Goal: Task Accomplishment & Management: Manage account settings

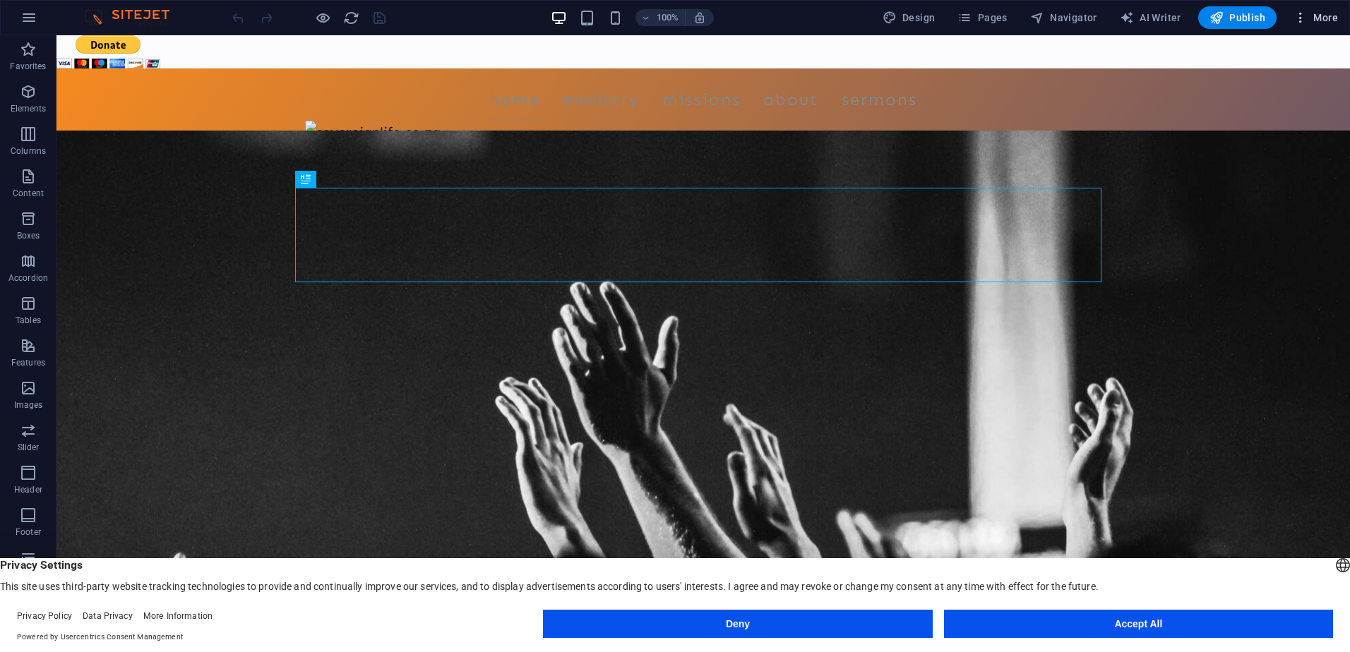
click at [1321, 15] on span "More" at bounding box center [1315, 18] width 44 height 14
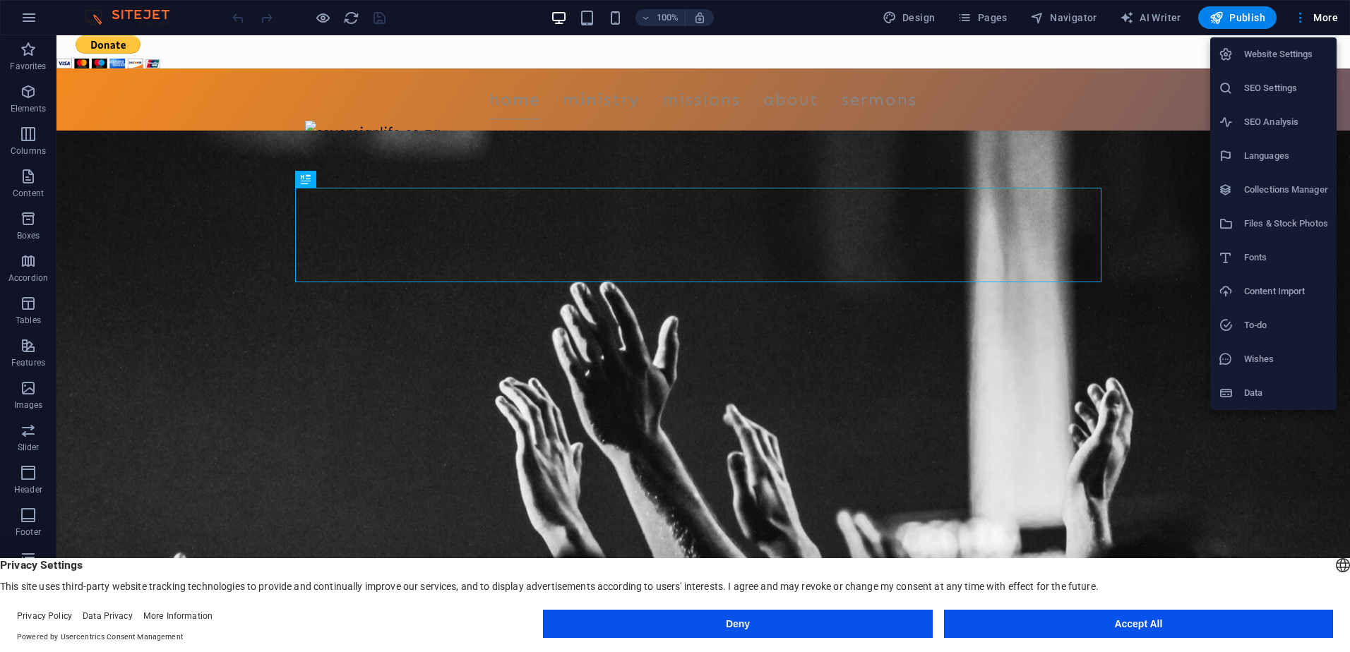
click at [1283, 52] on h6 "Website Settings" at bounding box center [1286, 54] width 84 height 17
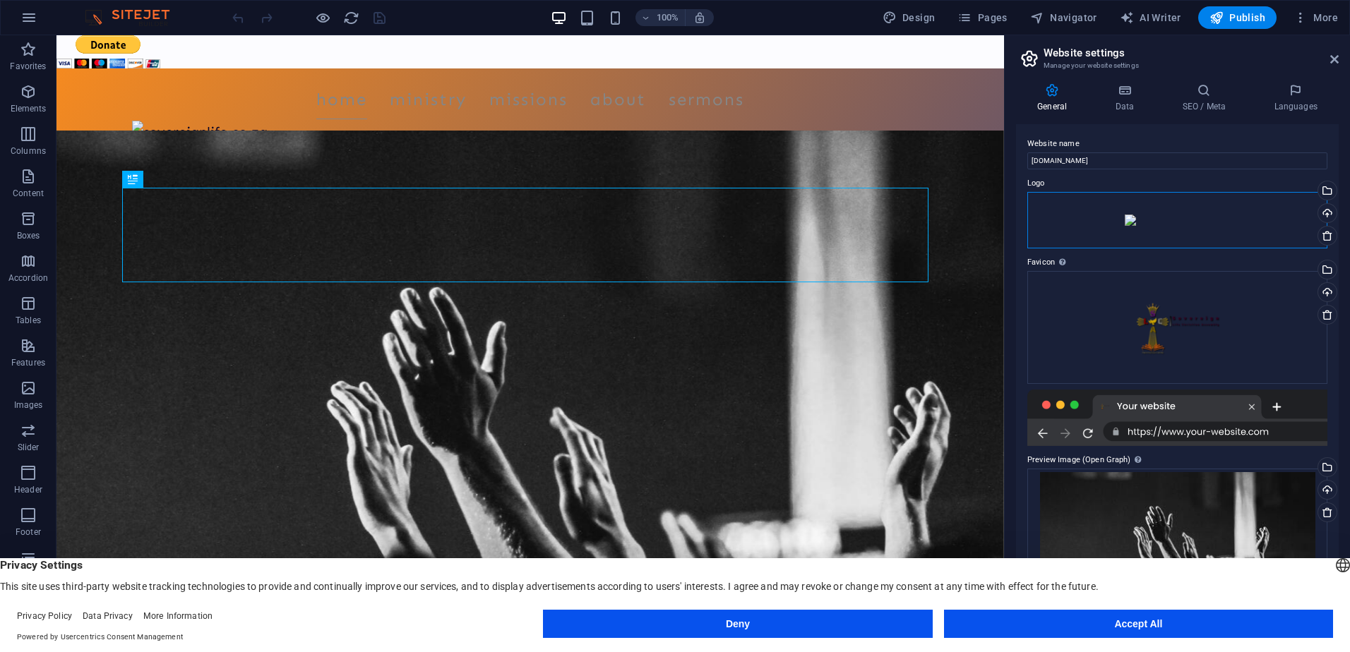
click at [1163, 248] on div "Drag files here, click to choose files or select files from Files or our free s…" at bounding box center [1177, 220] width 300 height 56
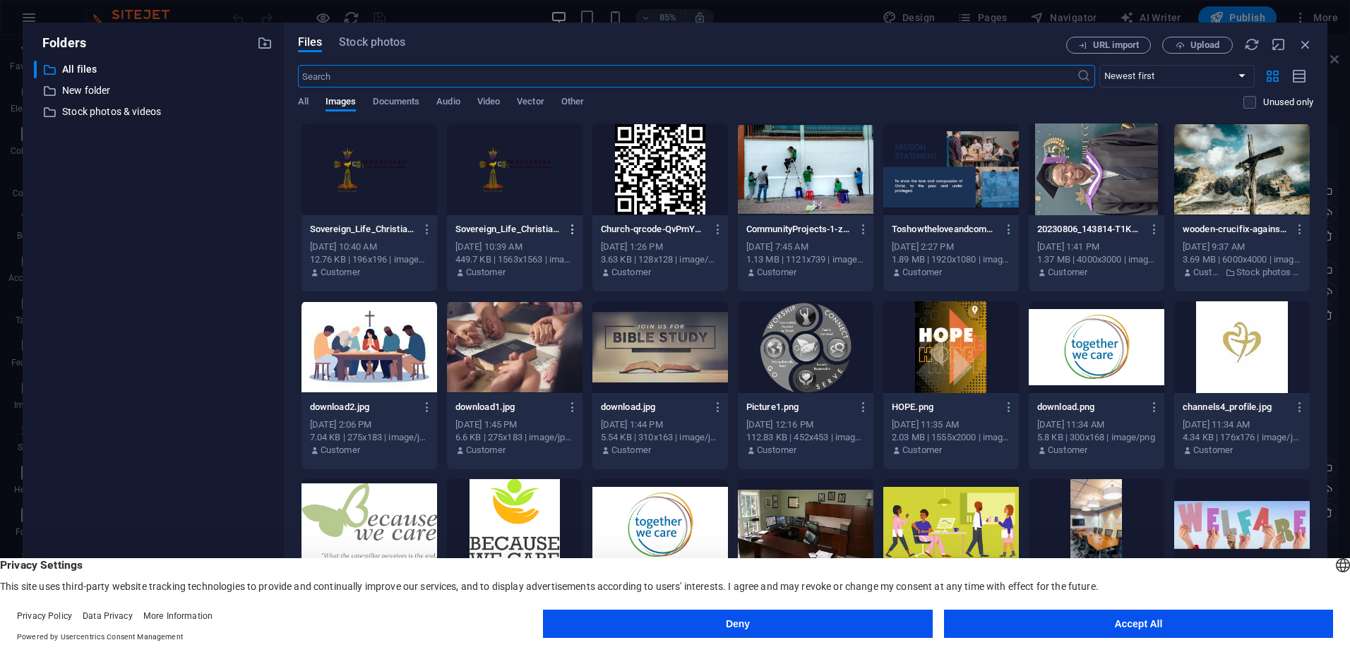
click at [571, 232] on icon "button" at bounding box center [572, 229] width 13 height 13
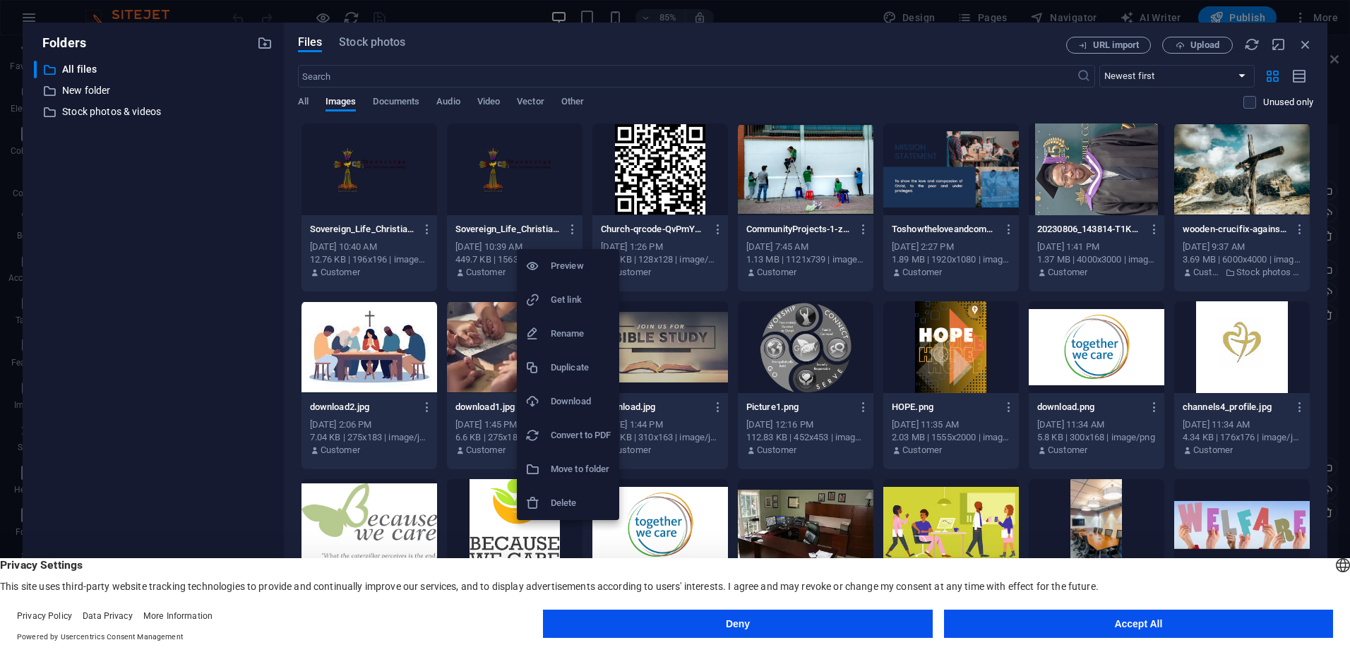
click at [558, 502] on h6 "Delete" at bounding box center [581, 503] width 60 height 17
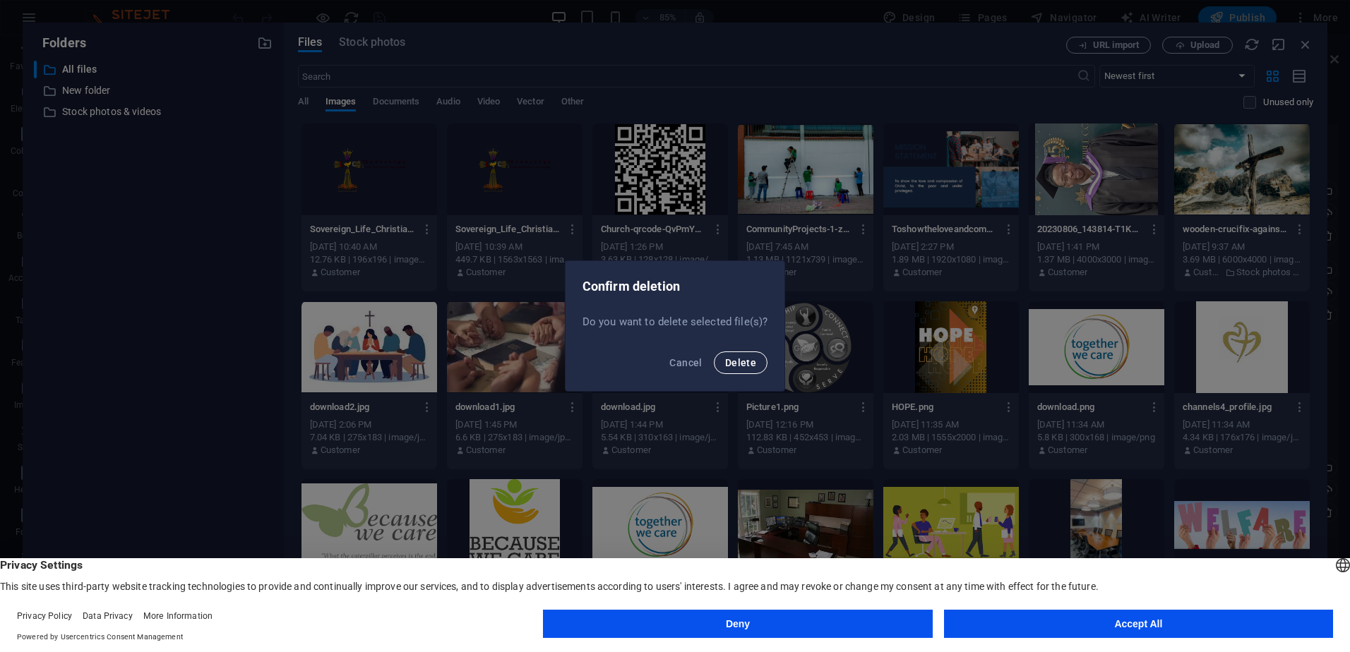
click at [728, 358] on span "Delete" at bounding box center [740, 362] width 31 height 11
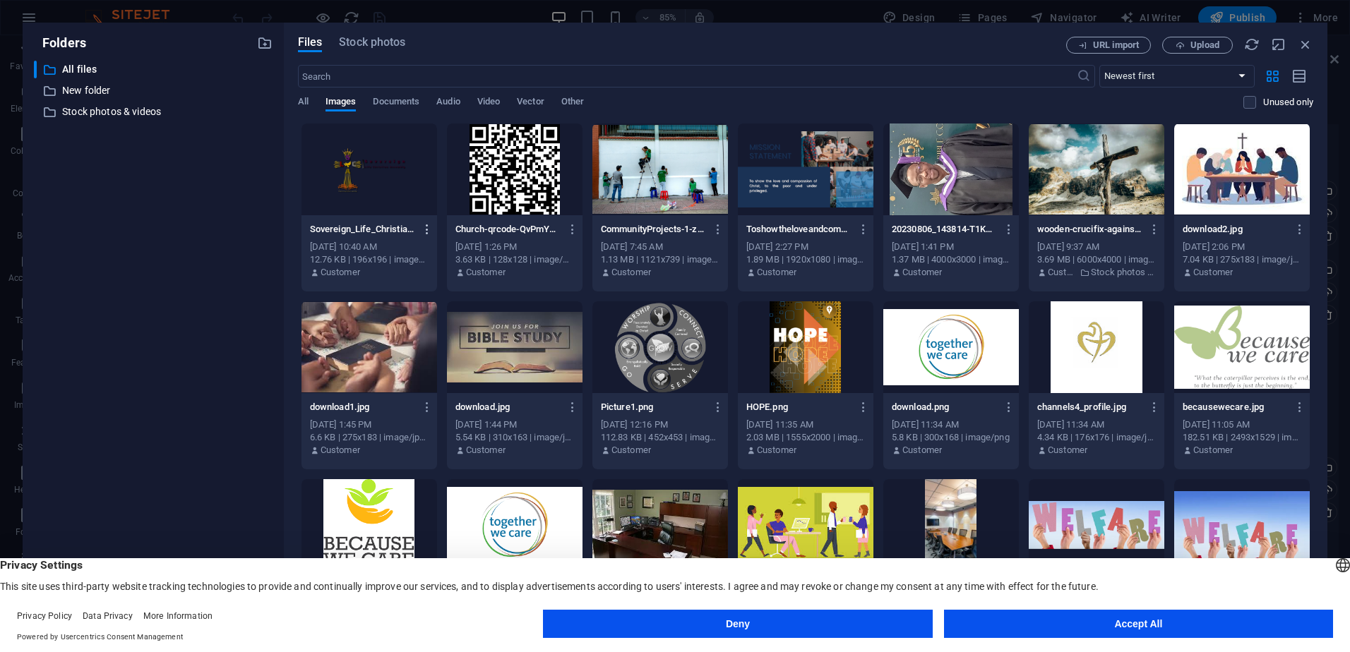
click at [426, 229] on icon "button" at bounding box center [427, 229] width 13 height 13
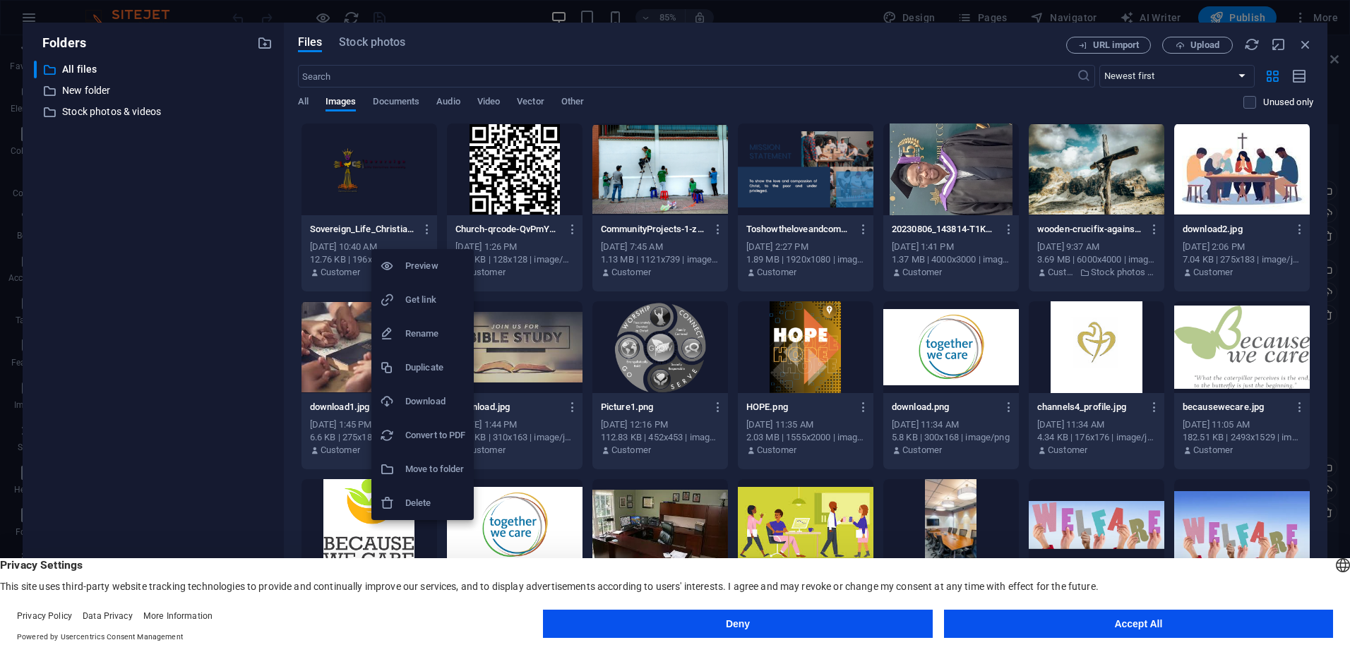
click at [419, 503] on h6 "Delete" at bounding box center [435, 503] width 60 height 17
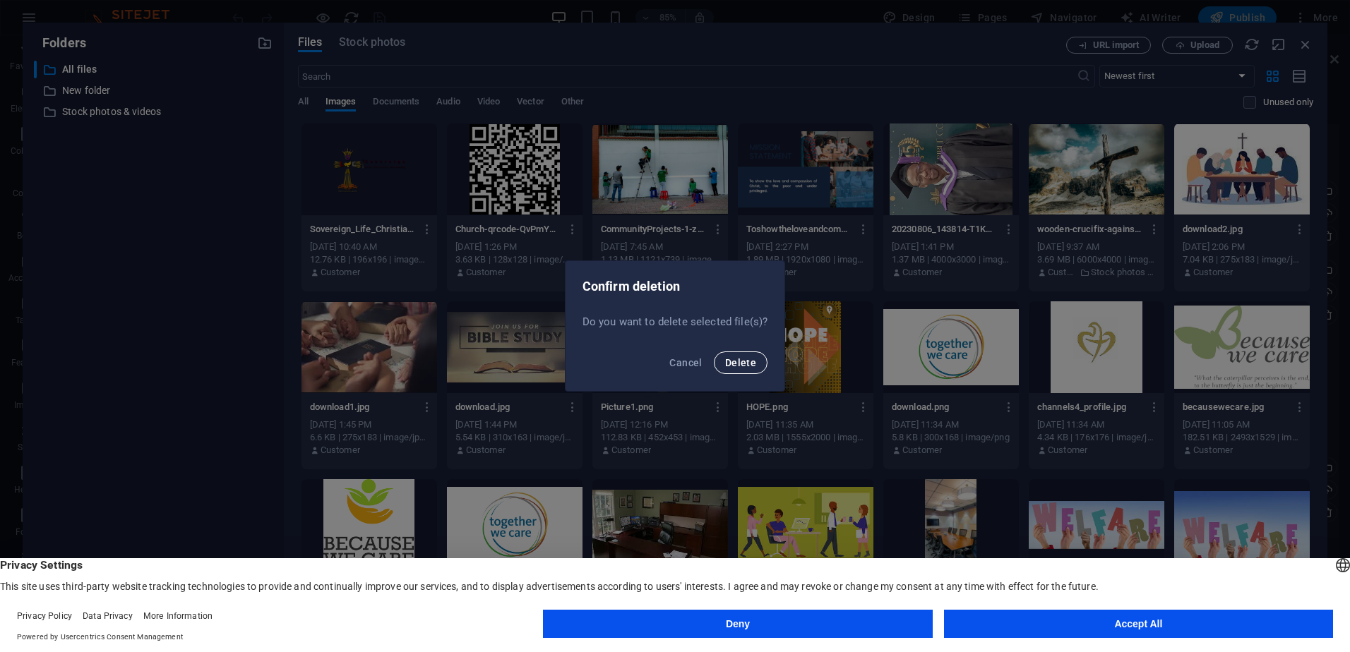
click at [749, 364] on span "Delete" at bounding box center [740, 362] width 31 height 11
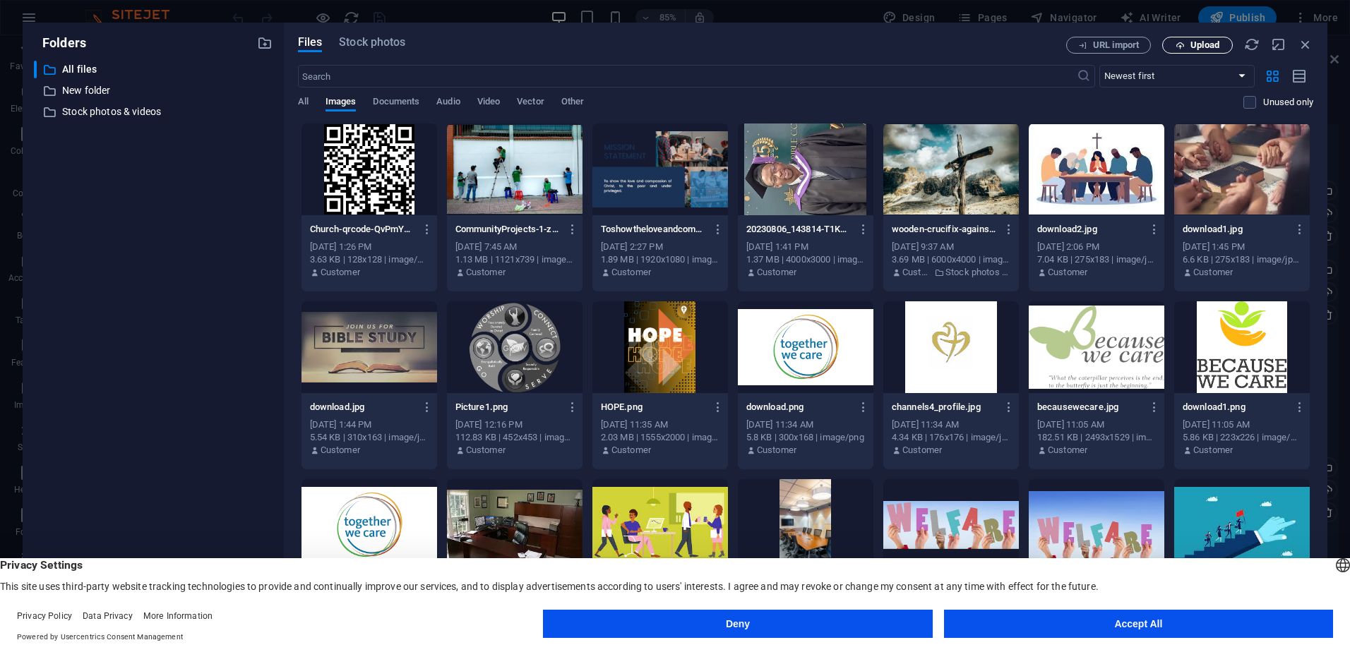
click at [1204, 42] on span "Upload" at bounding box center [1204, 45] width 29 height 8
click at [1113, 623] on button "Accept All" at bounding box center [1138, 624] width 389 height 28
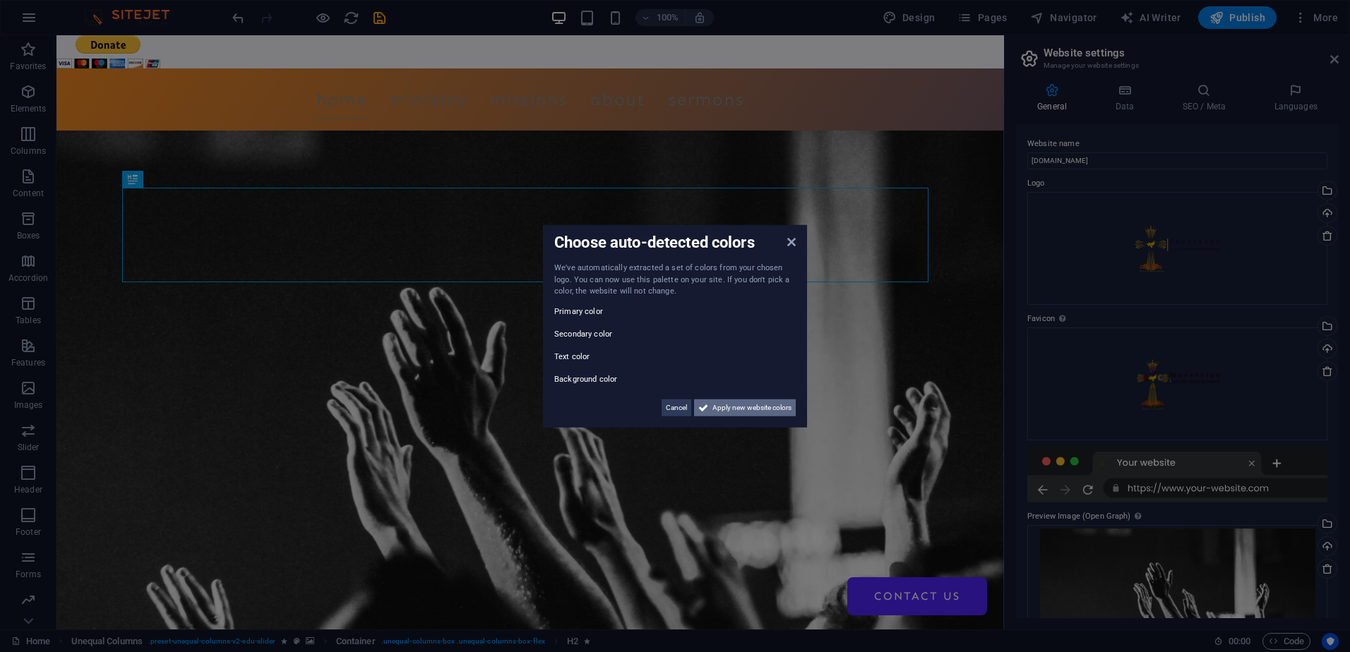
click at [769, 404] on span "Apply new website colors" at bounding box center [751, 407] width 79 height 17
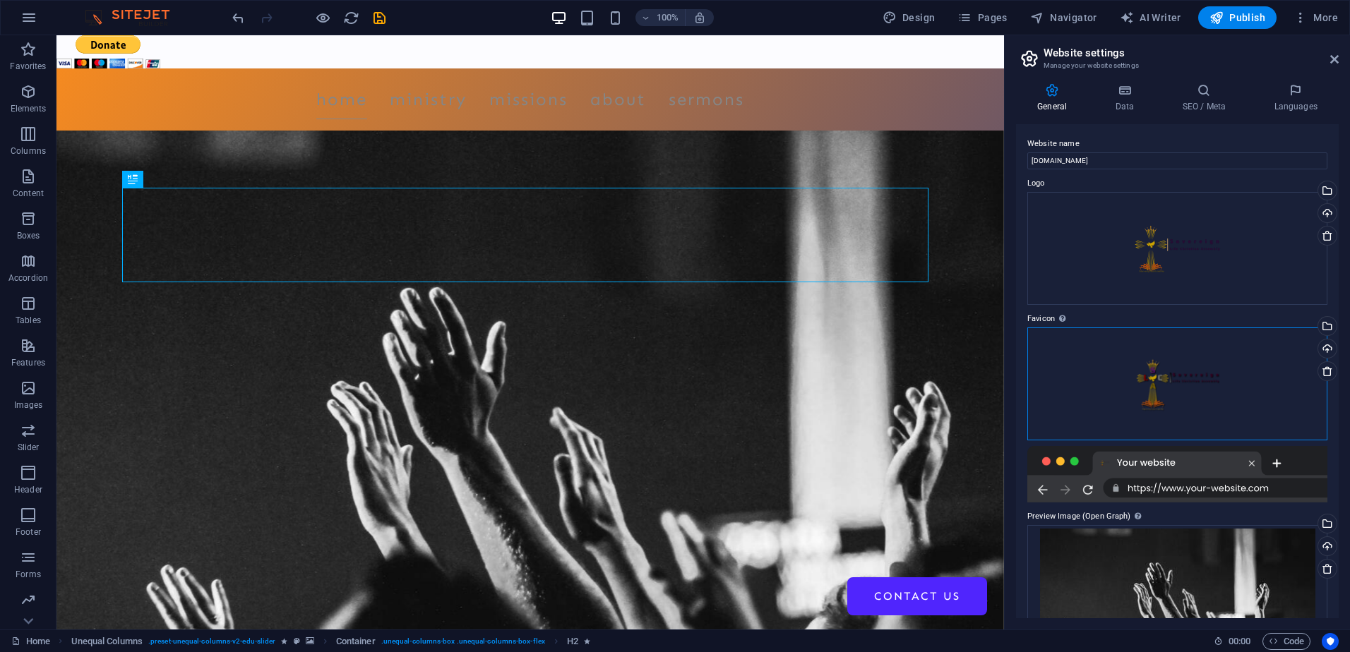
click at [1226, 378] on div "Drag files here, click to choose files or select files from Files or our free s…" at bounding box center [1177, 384] width 300 height 113
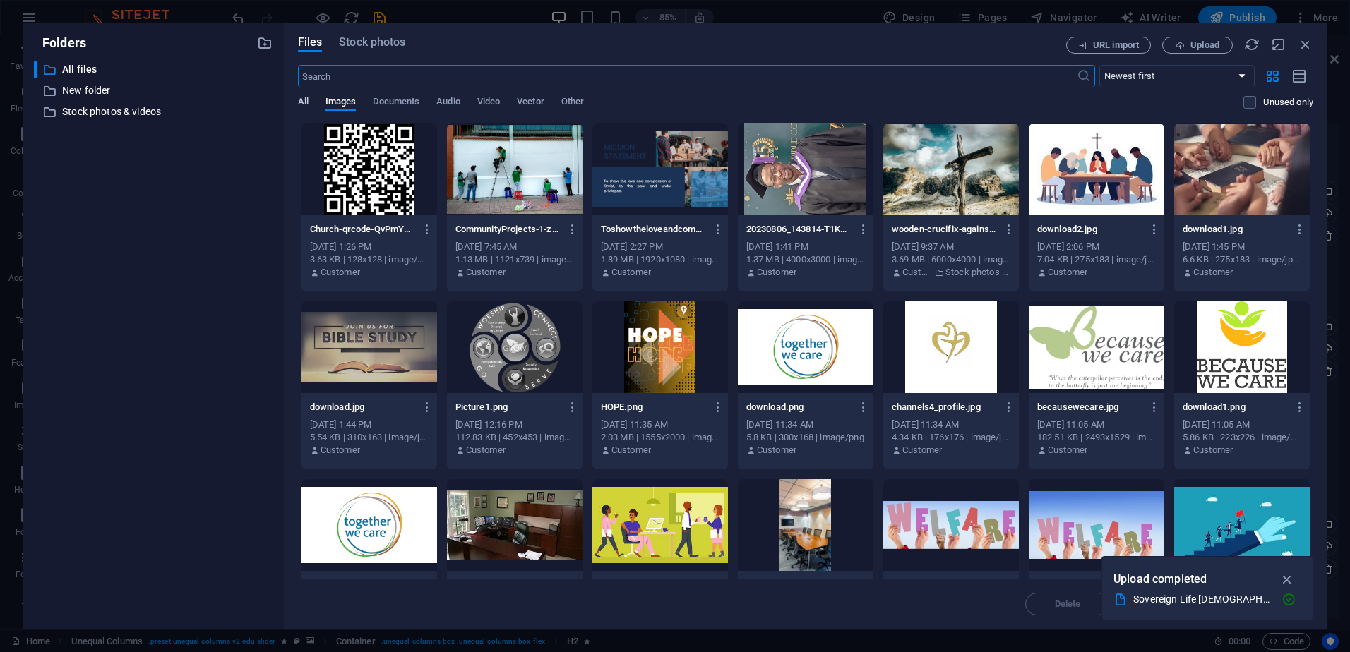
click at [303, 102] on span "All" at bounding box center [303, 103] width 11 height 20
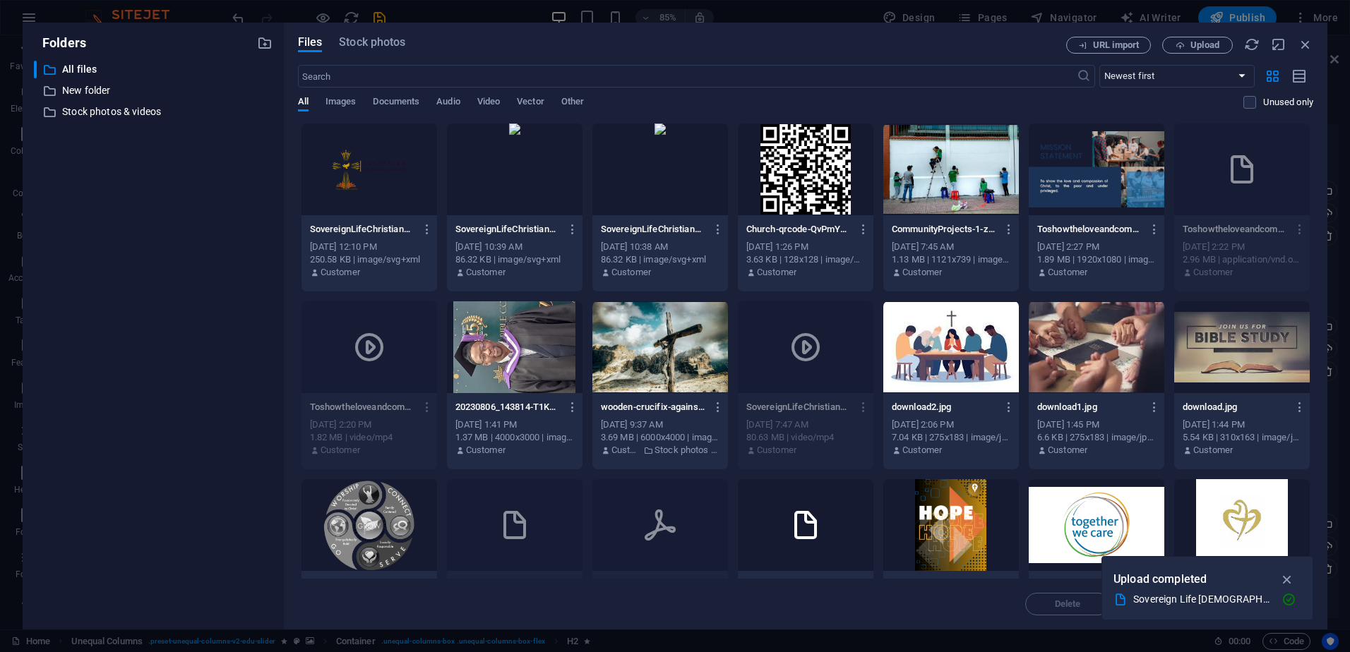
click at [326, 173] on div at bounding box center [369, 170] width 136 height 92
click at [326, 173] on div "1" at bounding box center [369, 170] width 136 height 92
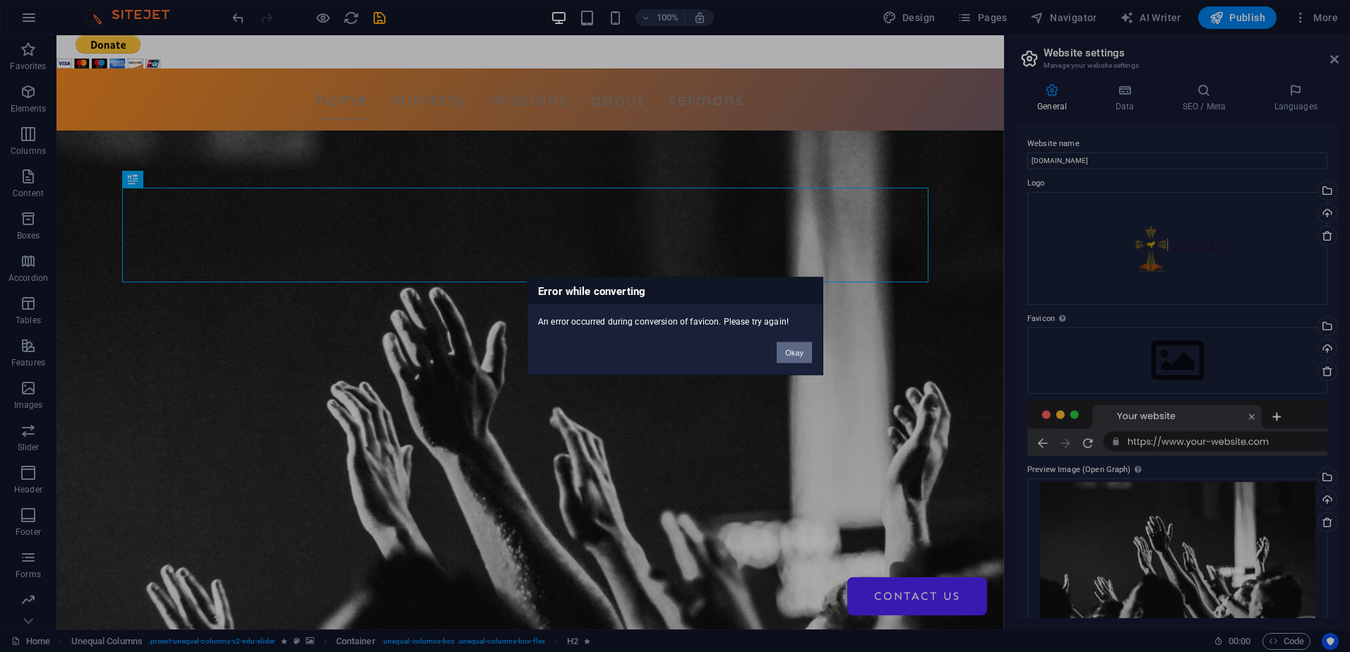
click at [791, 353] on button "Okay" at bounding box center [793, 352] width 35 height 21
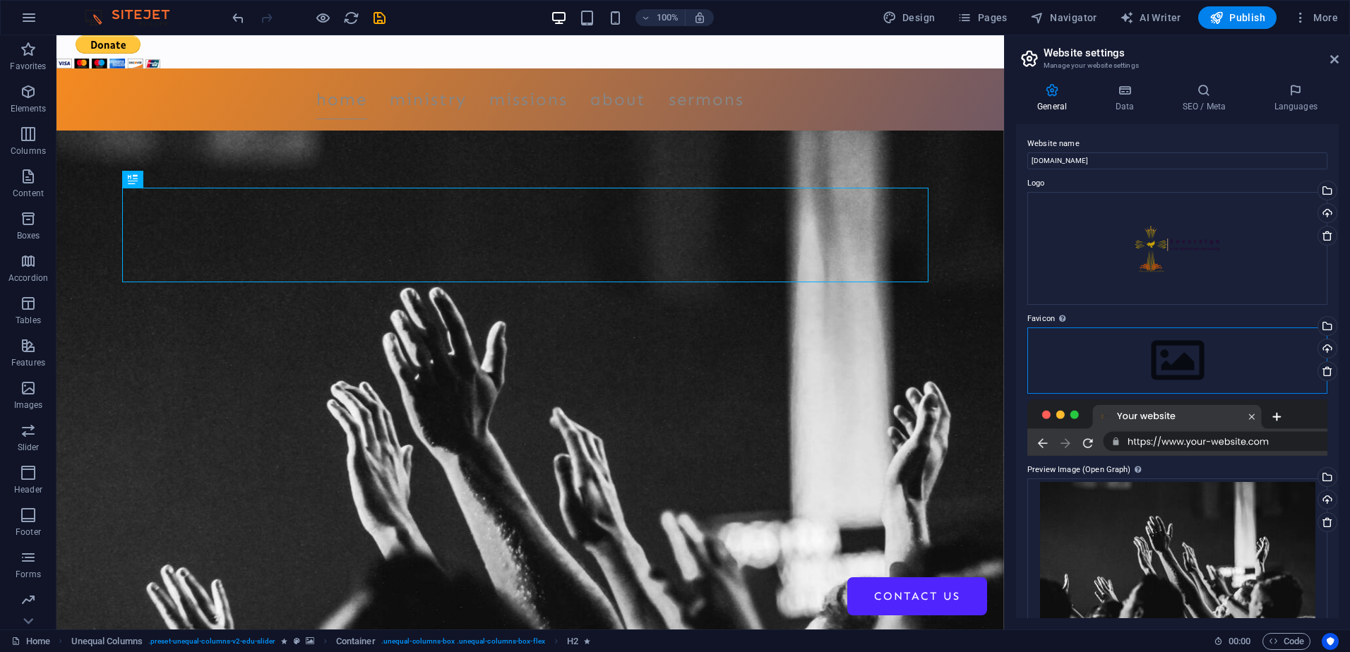
click at [1194, 356] on div "Drag files here, click to choose files or select files from Files or our free s…" at bounding box center [1177, 361] width 300 height 66
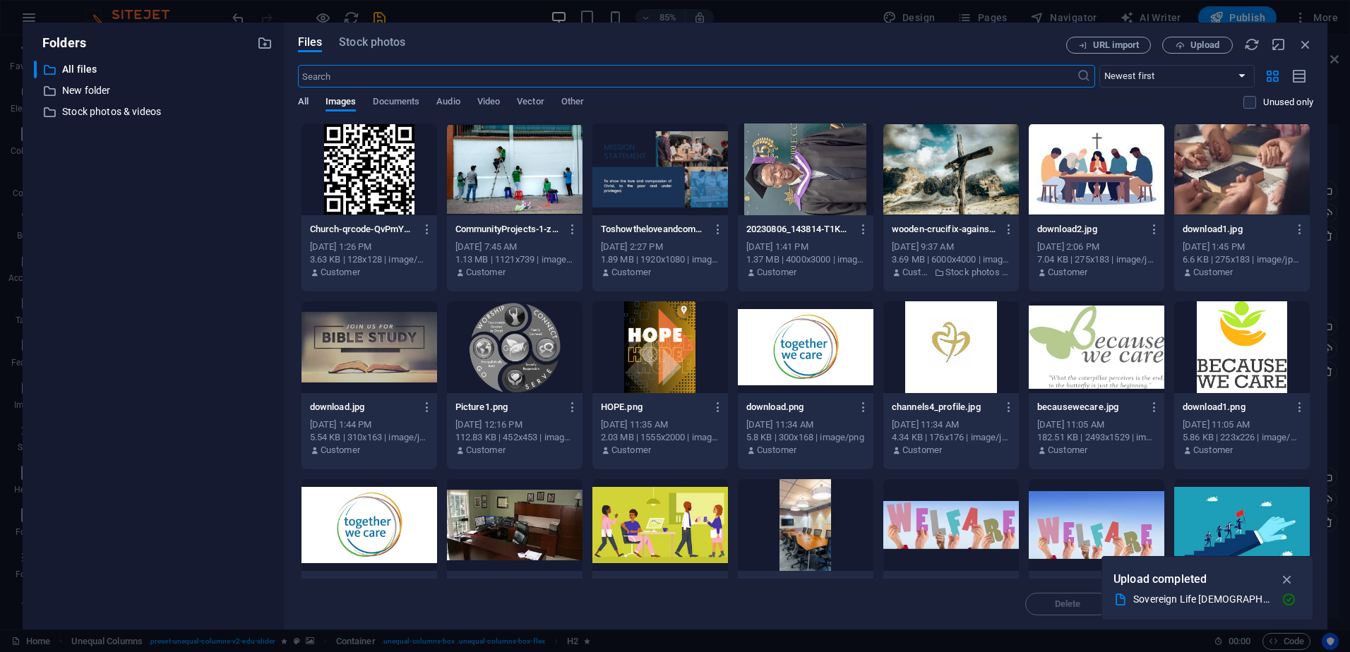
click at [301, 99] on span "All" at bounding box center [303, 103] width 11 height 20
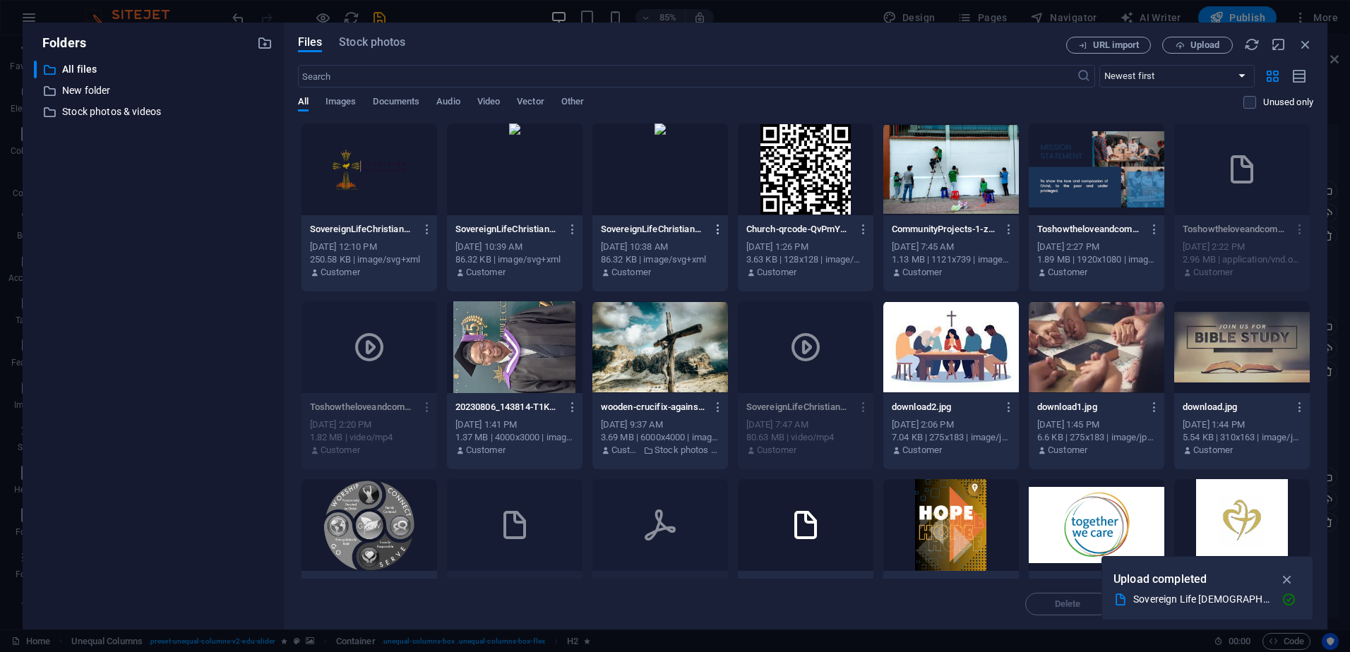
click at [719, 230] on icon "button" at bounding box center [718, 229] width 13 height 13
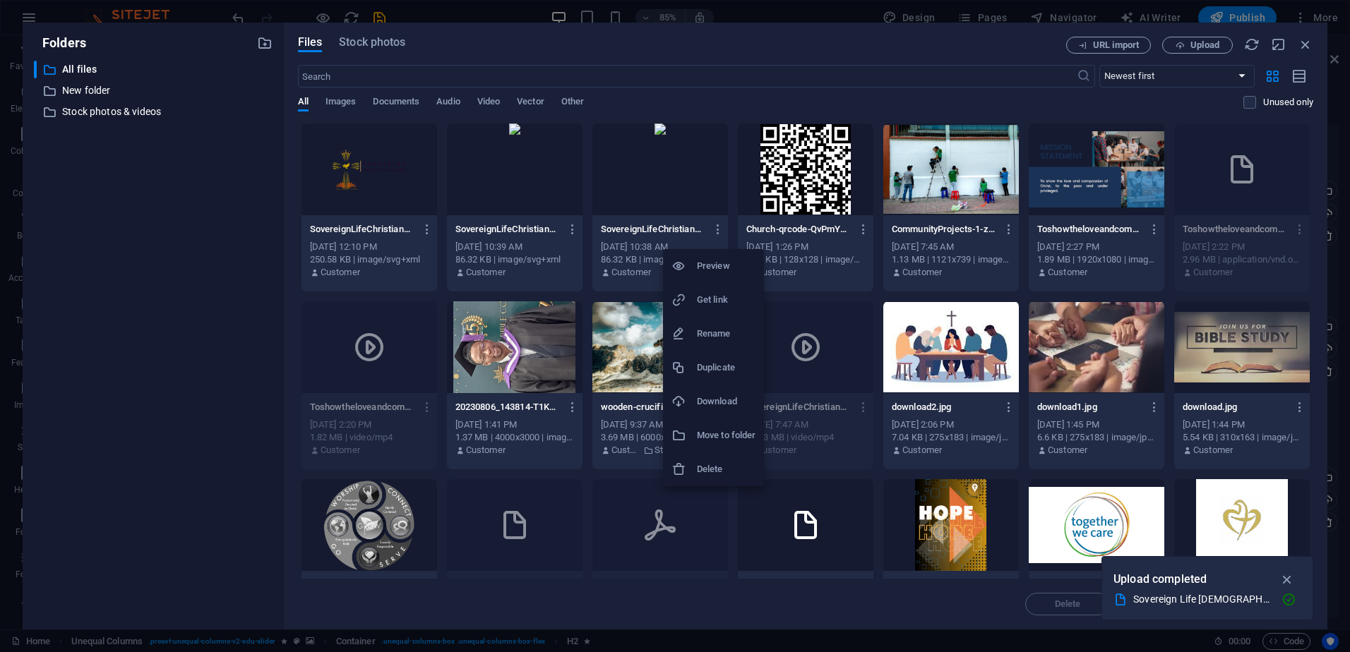
click at [710, 473] on h6 "Delete" at bounding box center [726, 469] width 59 height 17
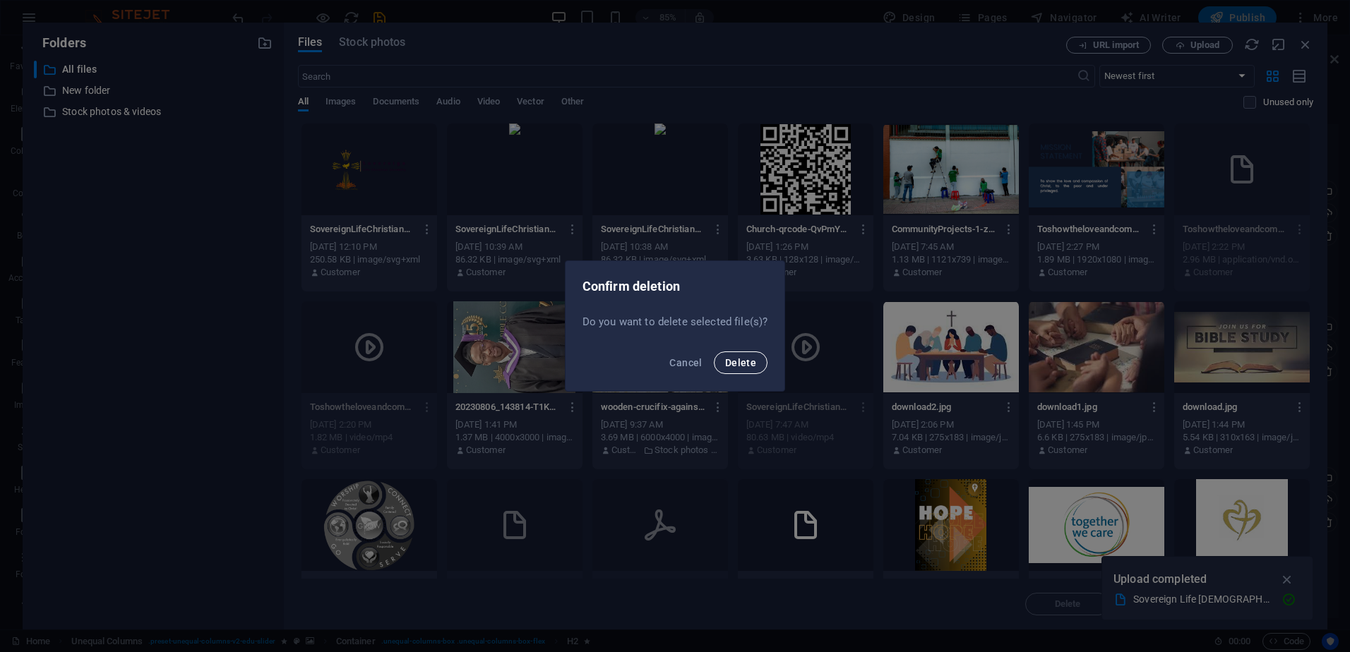
click at [735, 366] on span "Delete" at bounding box center [740, 362] width 31 height 11
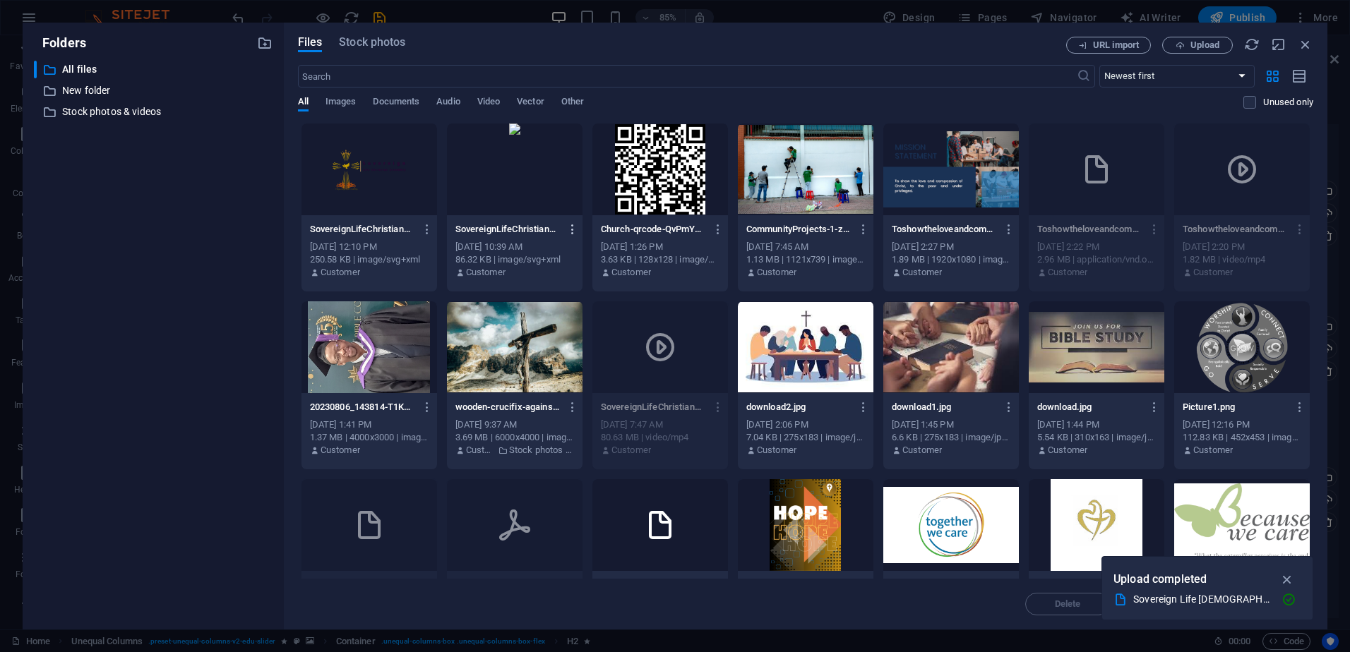
click at [569, 233] on icon "button" at bounding box center [572, 229] width 13 height 13
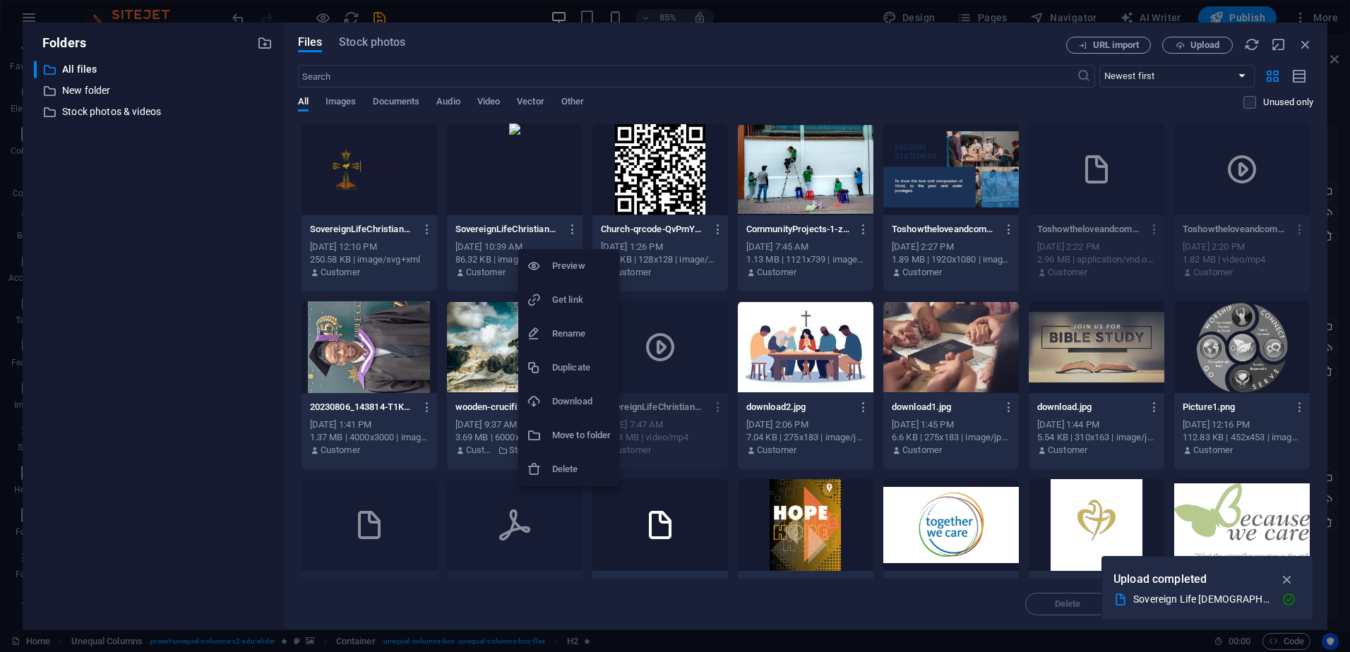
click at [572, 462] on h6 "Delete" at bounding box center [581, 469] width 59 height 17
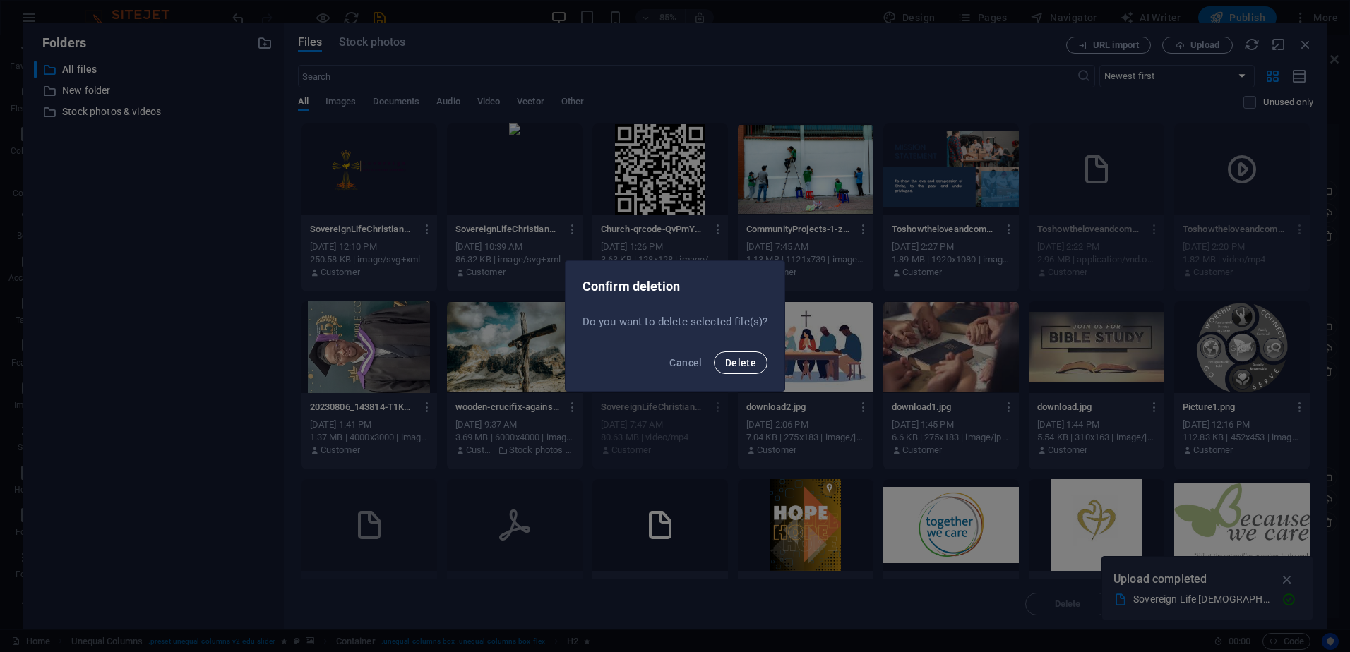
click at [739, 357] on span "Delete" at bounding box center [740, 362] width 31 height 11
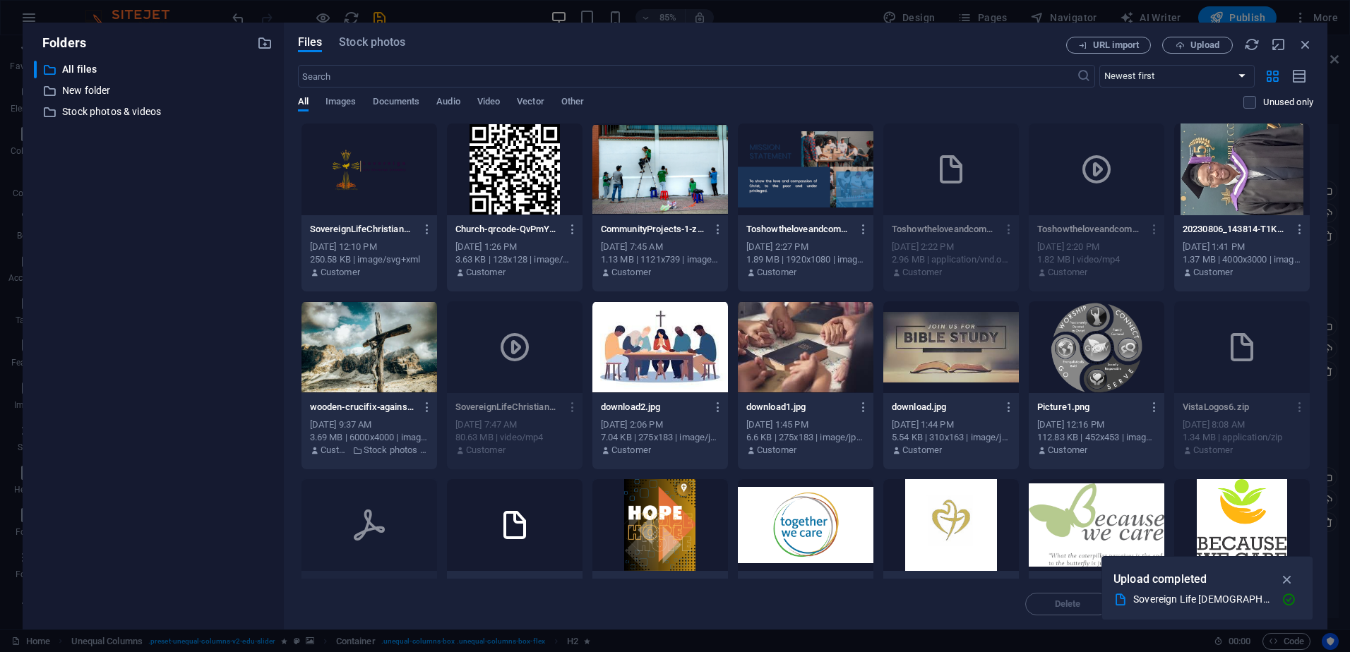
click at [348, 164] on div at bounding box center [369, 170] width 136 height 92
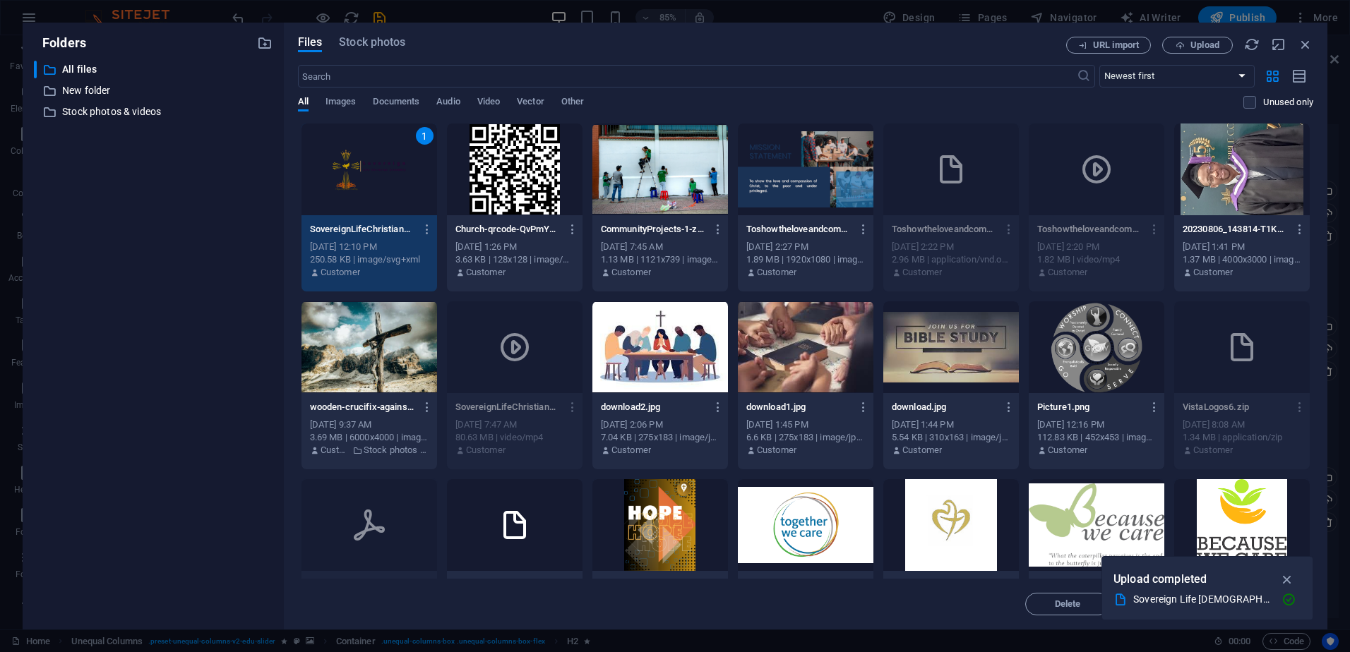
click at [348, 164] on div "1" at bounding box center [369, 170] width 136 height 92
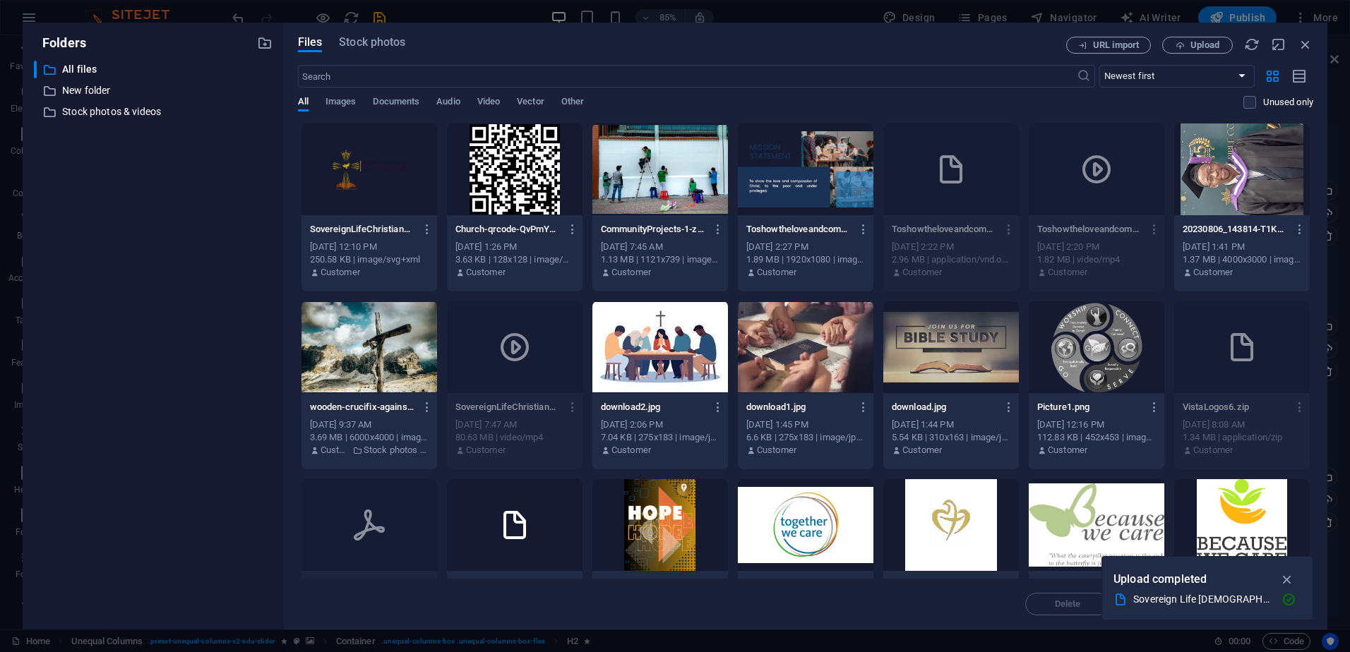
click at [348, 164] on div at bounding box center [369, 170] width 136 height 92
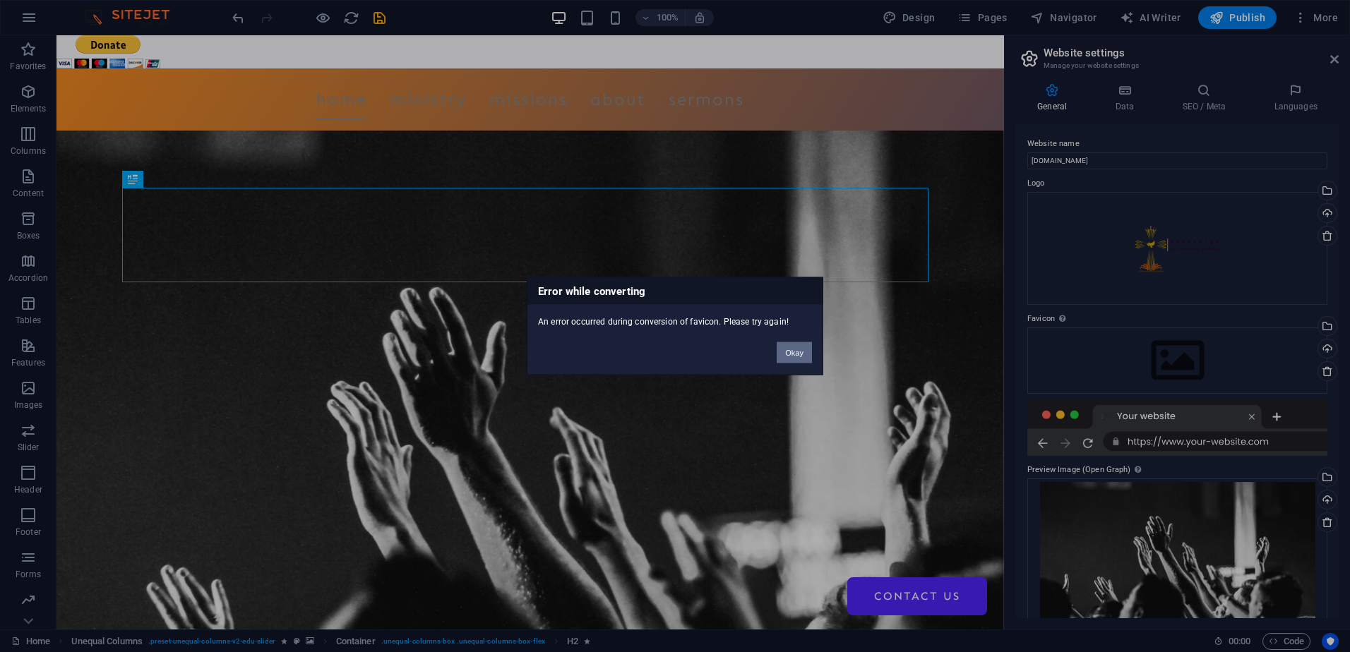
click at [800, 352] on button "Okay" at bounding box center [793, 352] width 35 height 21
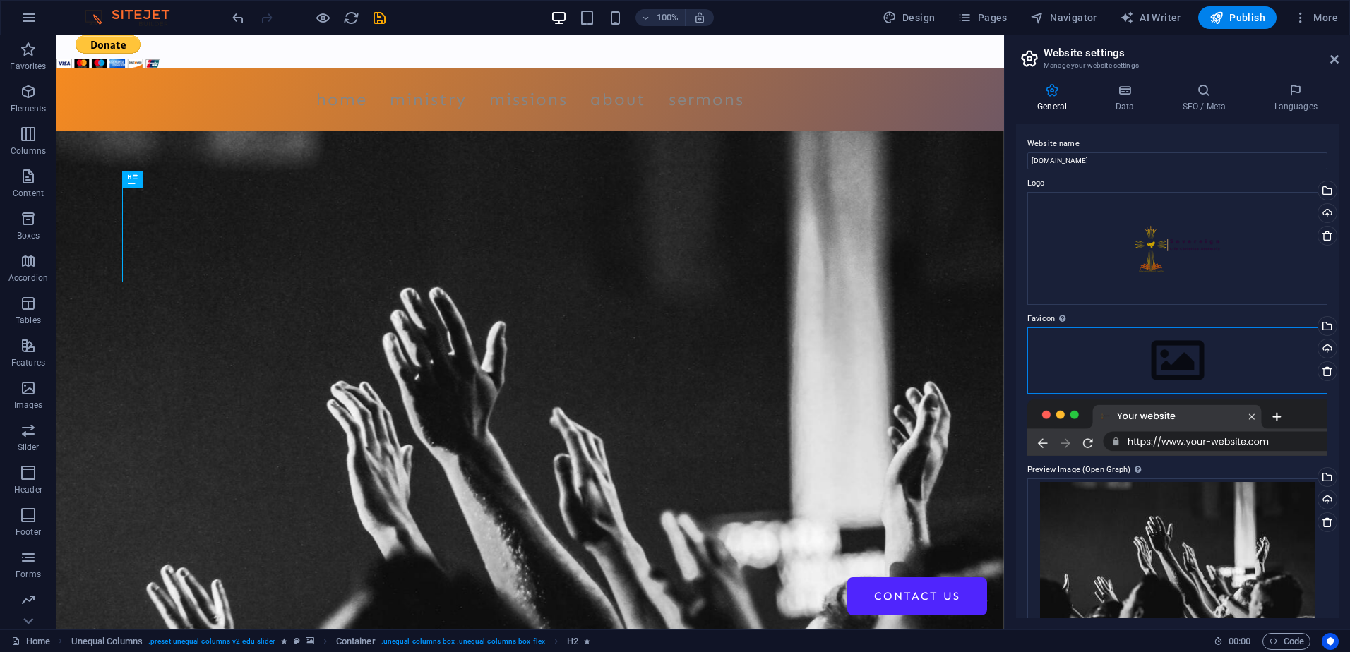
click at [1206, 354] on div "Drag files here, click to choose files or select files from Files or our free s…" at bounding box center [1177, 361] width 300 height 66
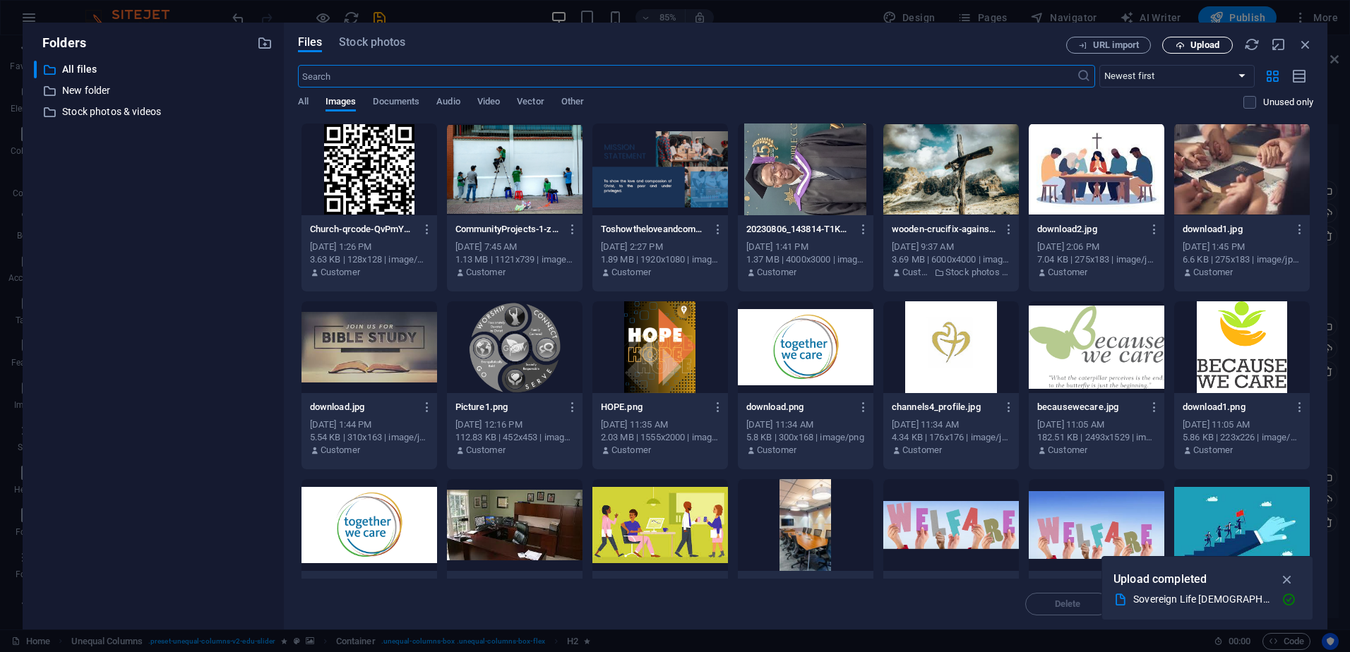
click at [1206, 42] on span "Upload" at bounding box center [1204, 45] width 29 height 8
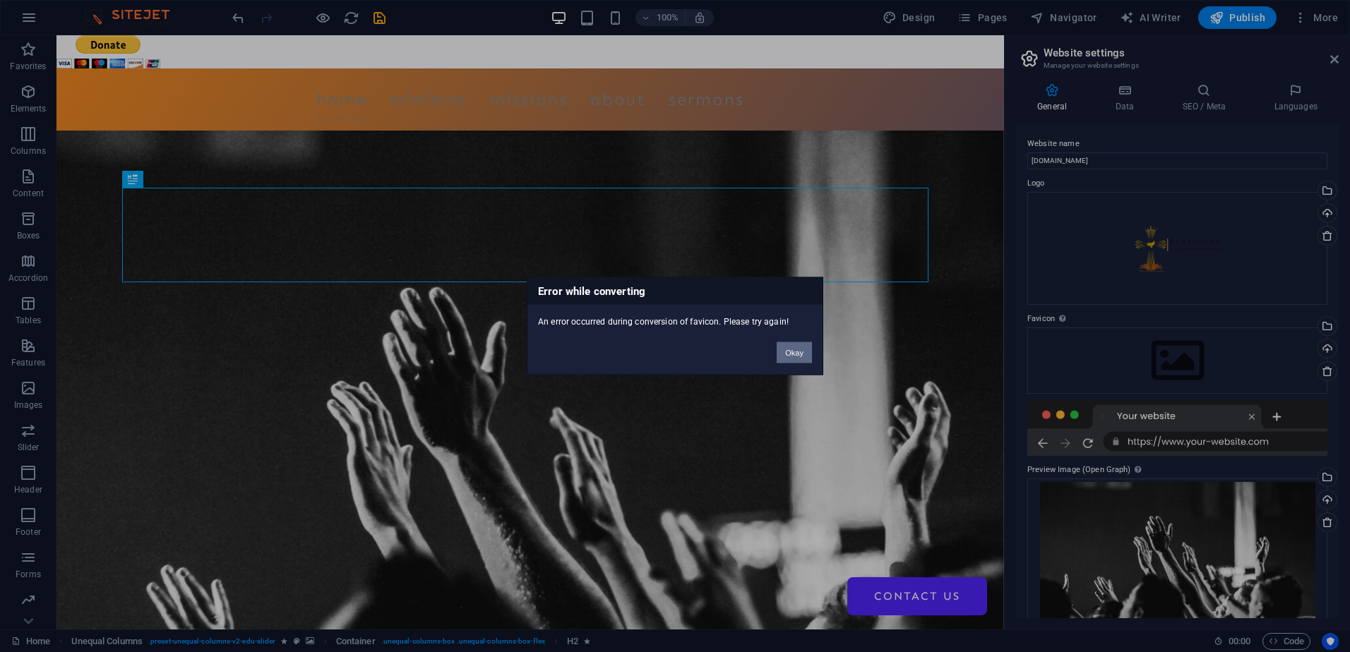
click at [793, 350] on button "Okay" at bounding box center [793, 352] width 35 height 21
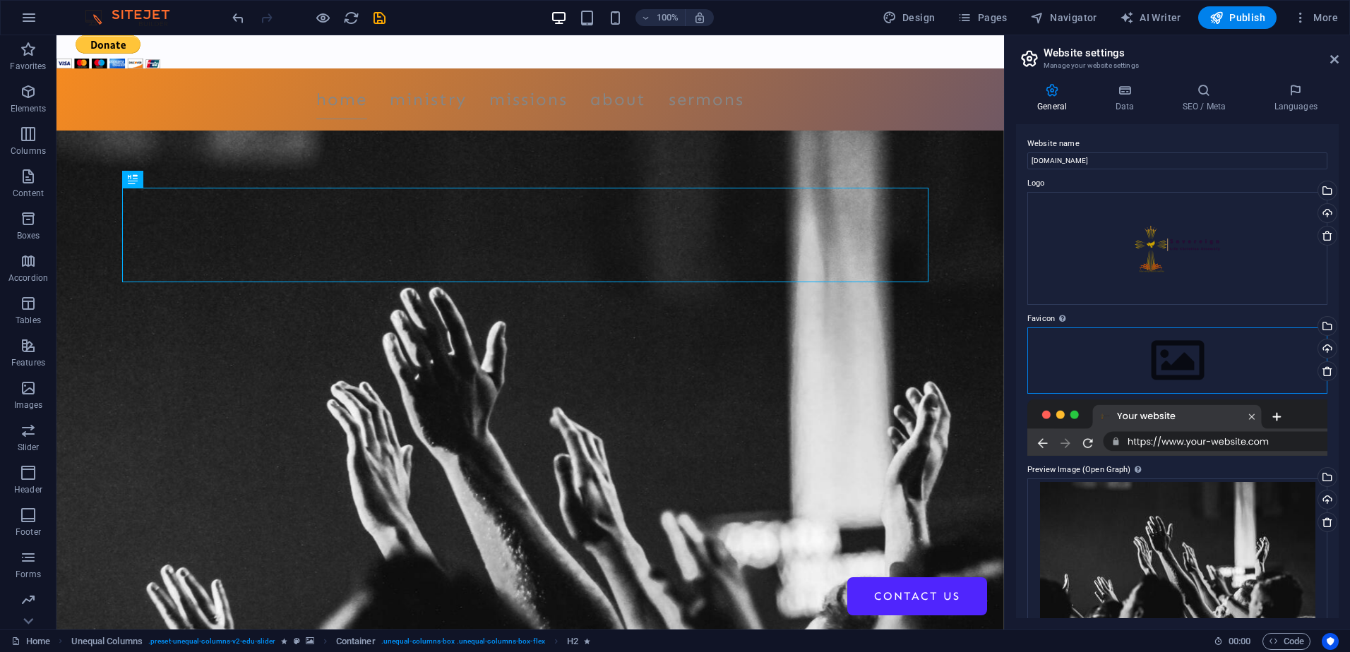
click at [1157, 357] on div "Drag files here, click to choose files or select files from Files or our free s…" at bounding box center [1177, 361] width 300 height 66
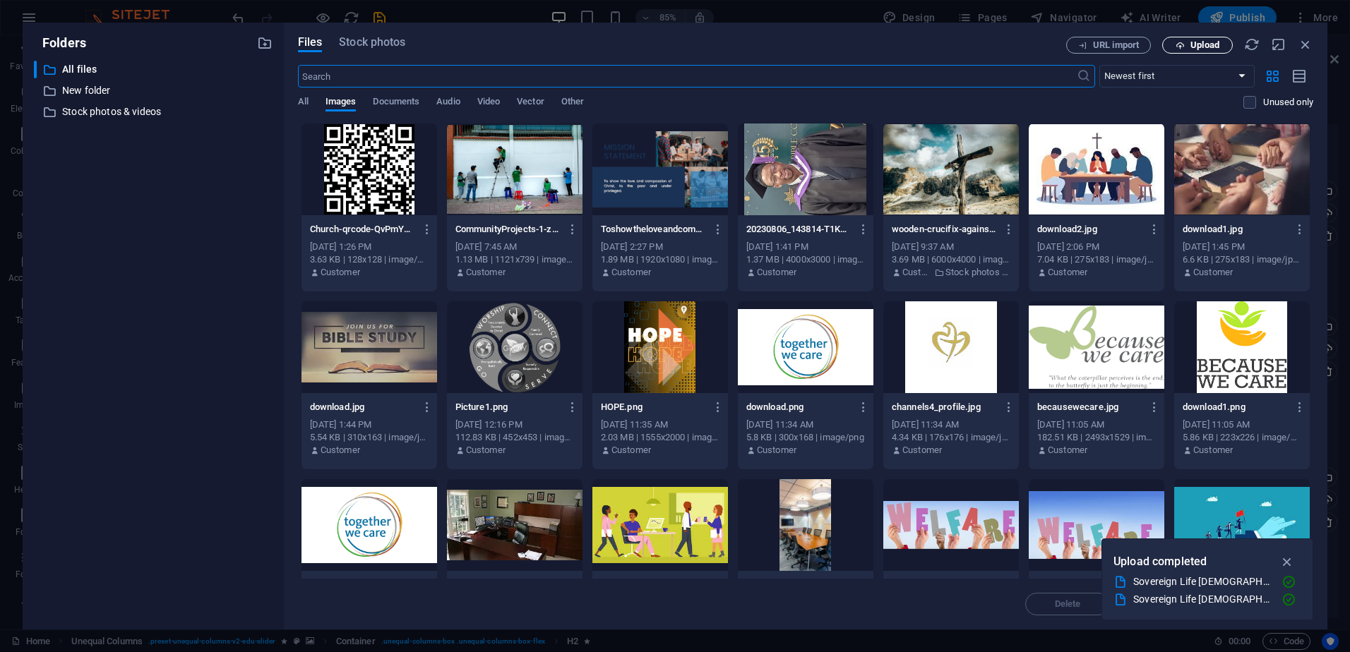
click at [1201, 47] on span "Upload" at bounding box center [1204, 45] width 29 height 8
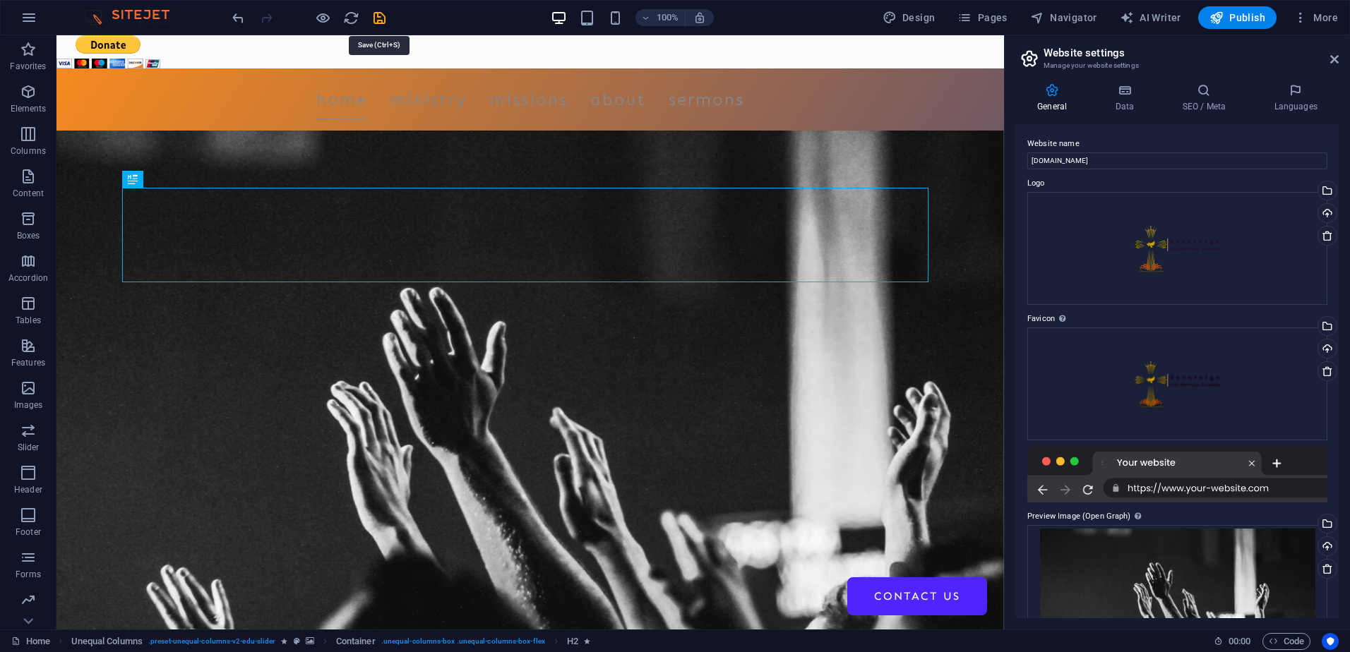
click at [379, 17] on icon "save" at bounding box center [379, 18] width 16 height 16
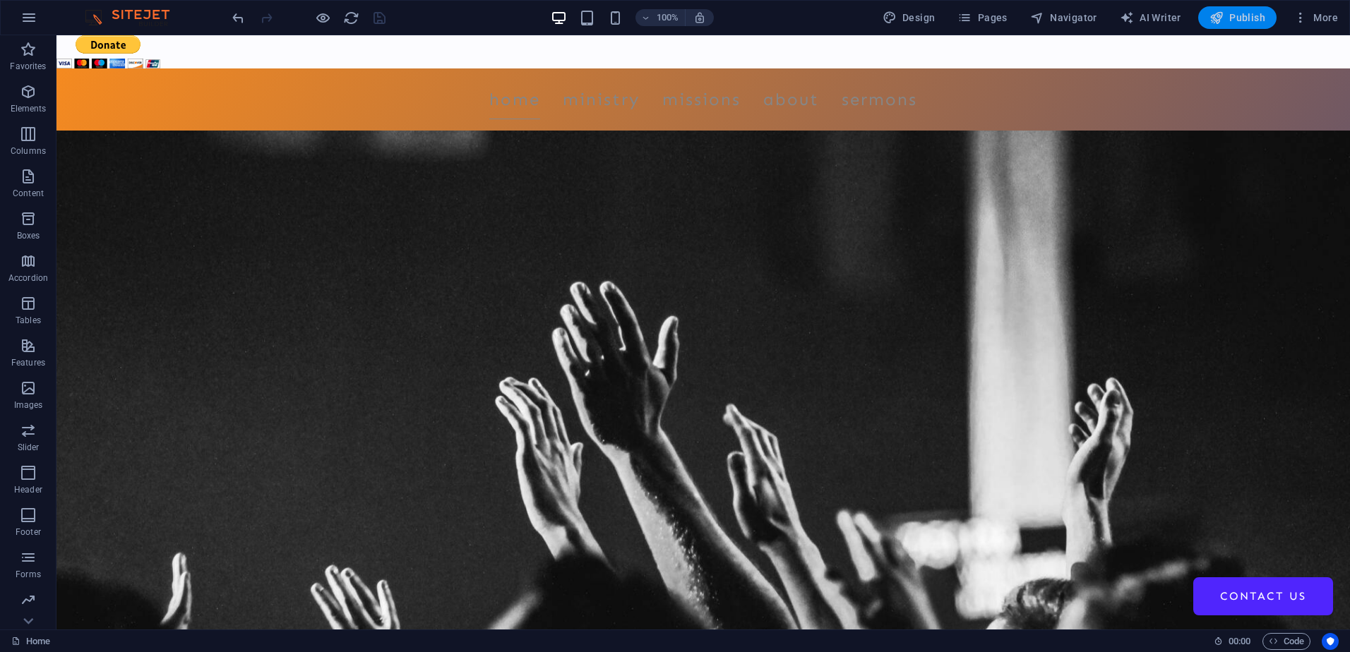
click at [1242, 16] on span "Publish" at bounding box center [1237, 18] width 56 height 14
